Goal: Task Accomplishment & Management: Use online tool/utility

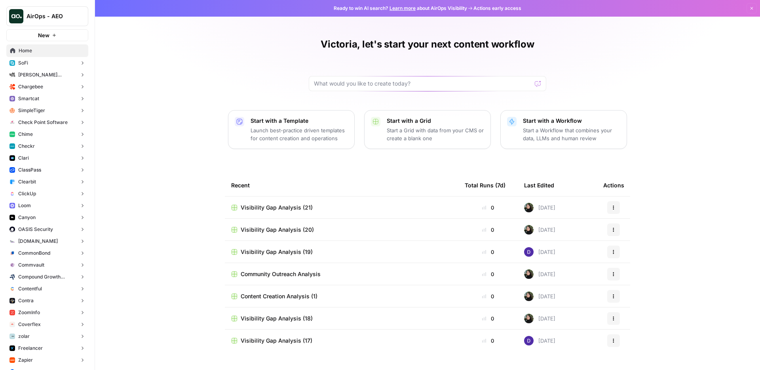
click at [42, 87] on span "Chargebee" at bounding box center [30, 86] width 25 height 7
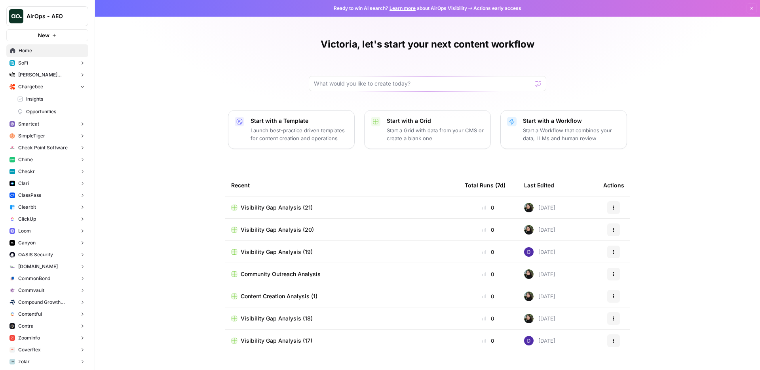
click at [47, 99] on span "Insights" at bounding box center [55, 98] width 59 height 7
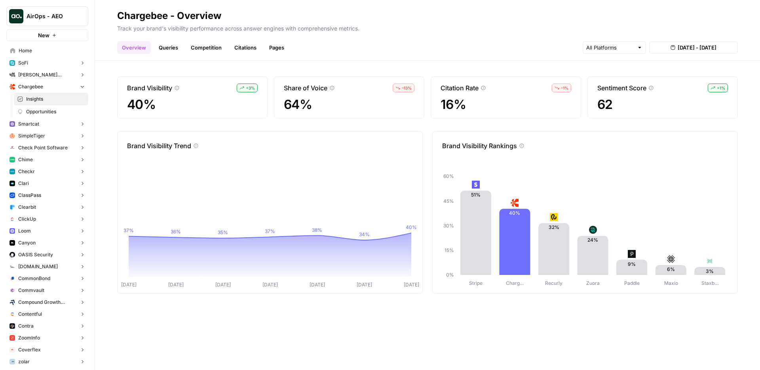
click at [329, 47] on div "Overview Queries Competition Citations Pages Aug 6, 2025 - Aug 12, 2025" at bounding box center [427, 44] width 621 height 19
click at [275, 68] on div "Brand Visibility + 3 % 40% Share of Voice – 13 % 64% Citation Rate – 1 % 16% Se…" at bounding box center [427, 215] width 665 height 309
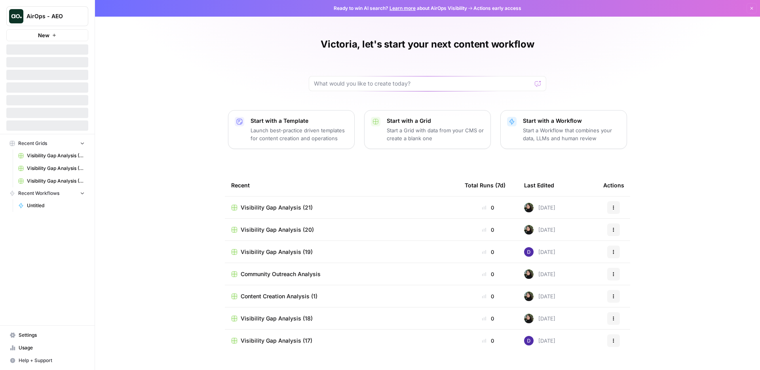
click at [252, 209] on span "Visibility Gap Analysis (21)" at bounding box center [277, 207] width 72 height 8
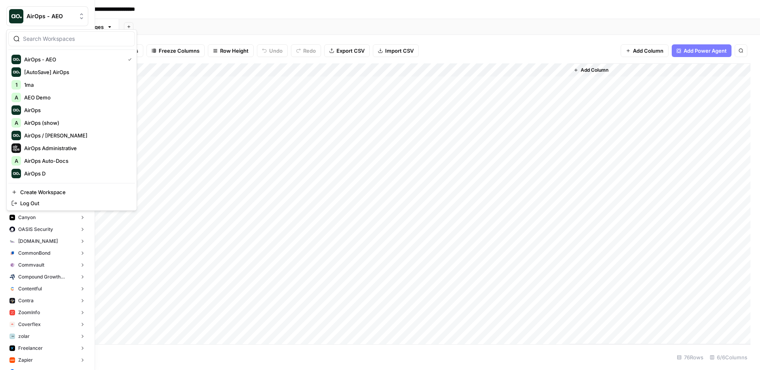
click at [47, 17] on span "AirOps - AEO" at bounding box center [51, 16] width 48 height 8
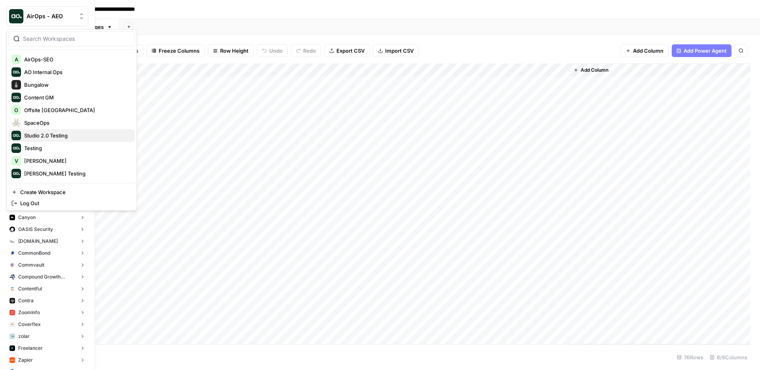
click at [46, 136] on span "Studio 2.0 Testing" at bounding box center [76, 135] width 104 height 8
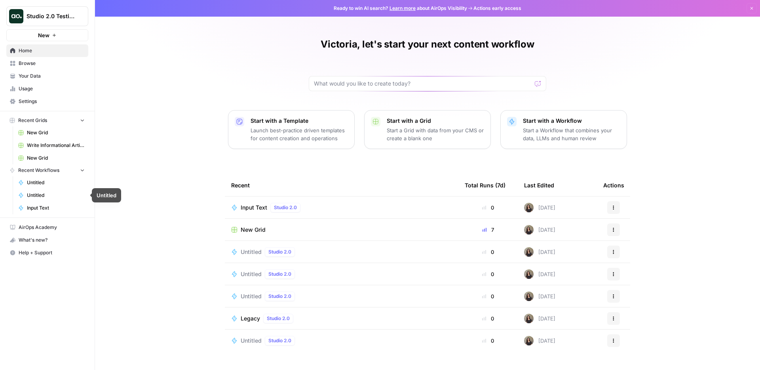
click at [86, 200] on link "Untitled" at bounding box center [52, 195] width 74 height 13
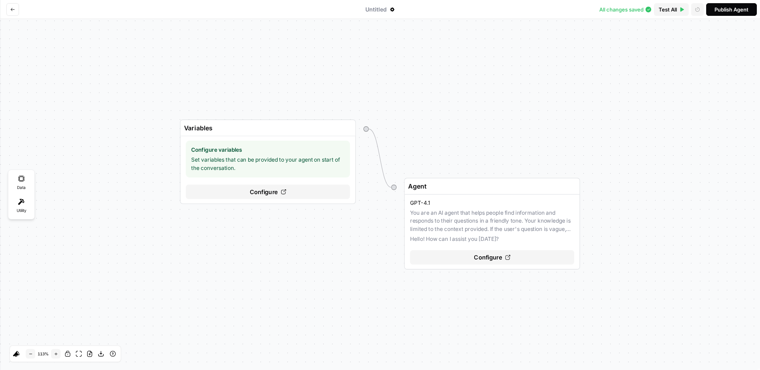
click at [11, 12] on button "Go back" at bounding box center [12, 9] width 13 height 13
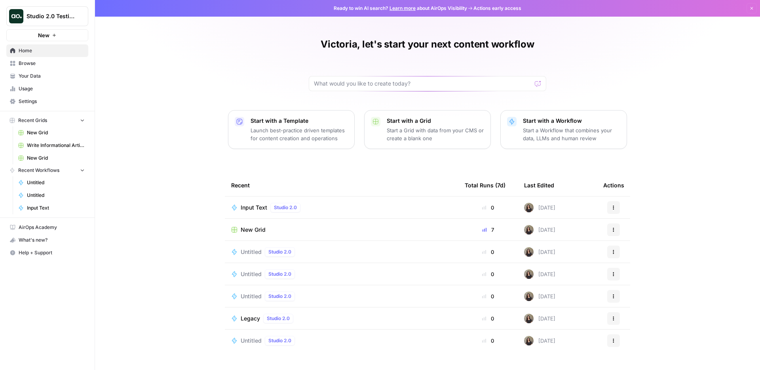
click at [63, 65] on span "Browse" at bounding box center [52, 63] width 66 height 7
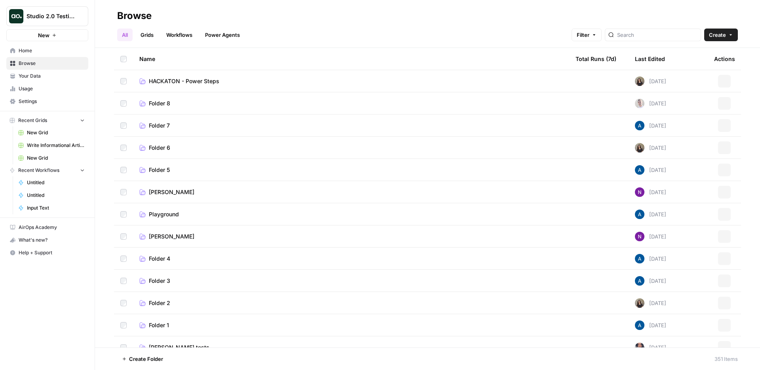
click at [153, 38] on link "Grids" at bounding box center [147, 34] width 23 height 13
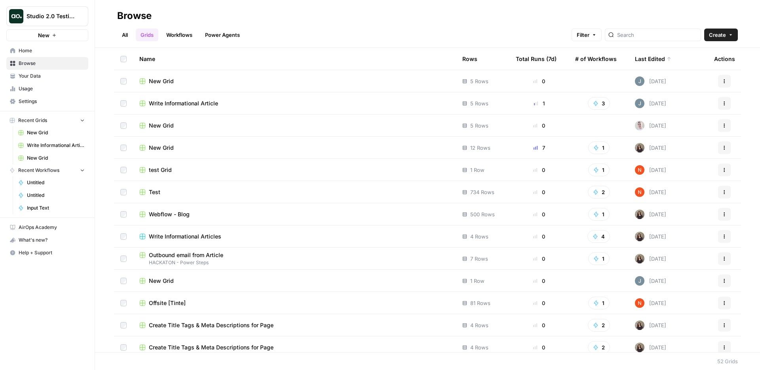
click at [174, 95] on td "Write Informational Article" at bounding box center [294, 103] width 323 height 22
click at [169, 102] on span "Write Informational Article" at bounding box center [183, 103] width 69 height 8
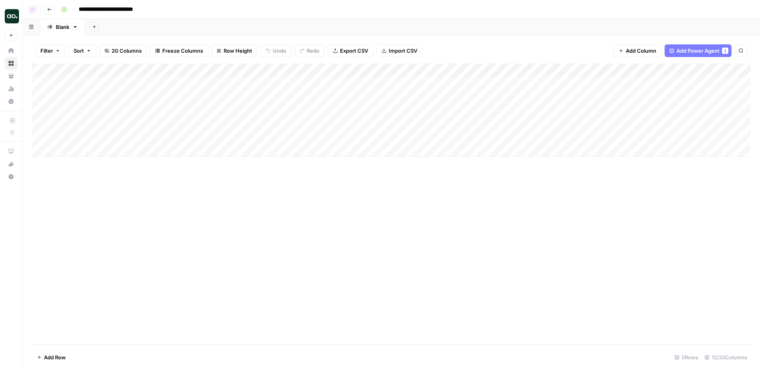
click at [225, 71] on div "Add Column" at bounding box center [391, 109] width 718 height 93
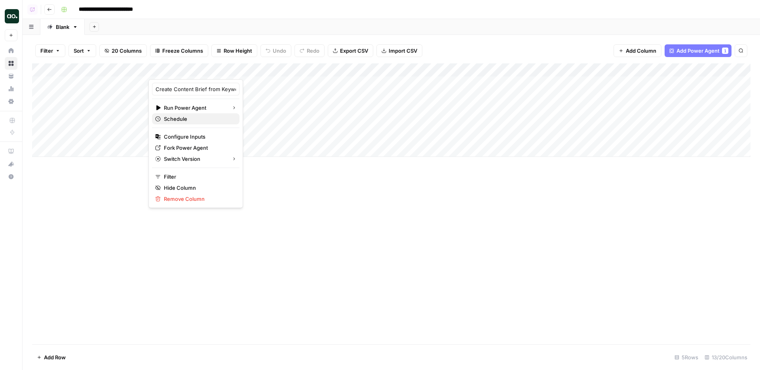
click at [204, 119] on span "Schedule" at bounding box center [198, 119] width 69 height 8
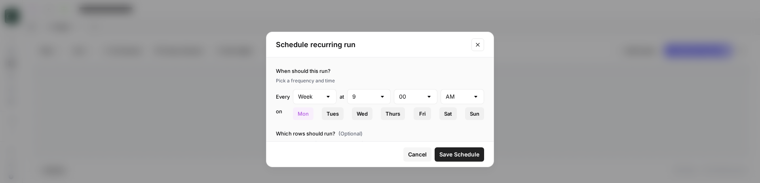
click at [449, 153] on span "Save Schedule" at bounding box center [459, 154] width 40 height 8
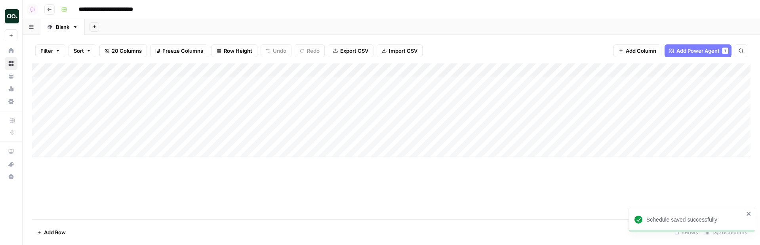
click at [237, 74] on div "Add Column" at bounding box center [391, 109] width 718 height 93
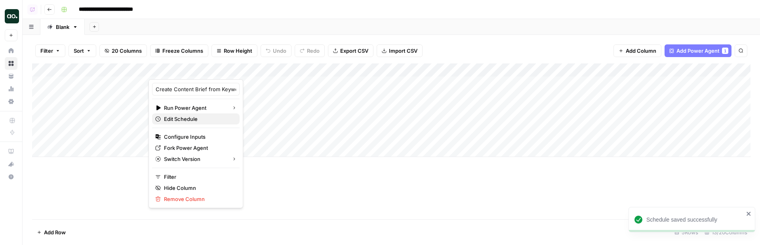
click at [202, 119] on span "Edit Schedule" at bounding box center [198, 119] width 69 height 8
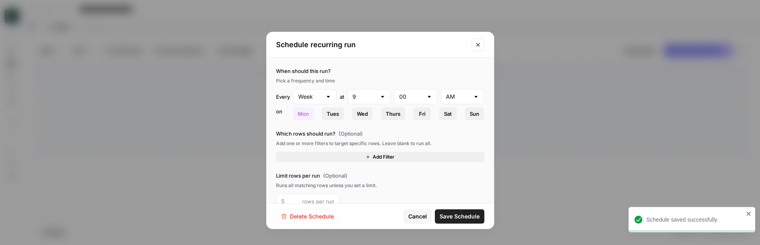
click at [296, 217] on span "Delete Schedule" at bounding box center [312, 216] width 44 height 8
